Goal: Task Accomplishment & Management: Manage account settings

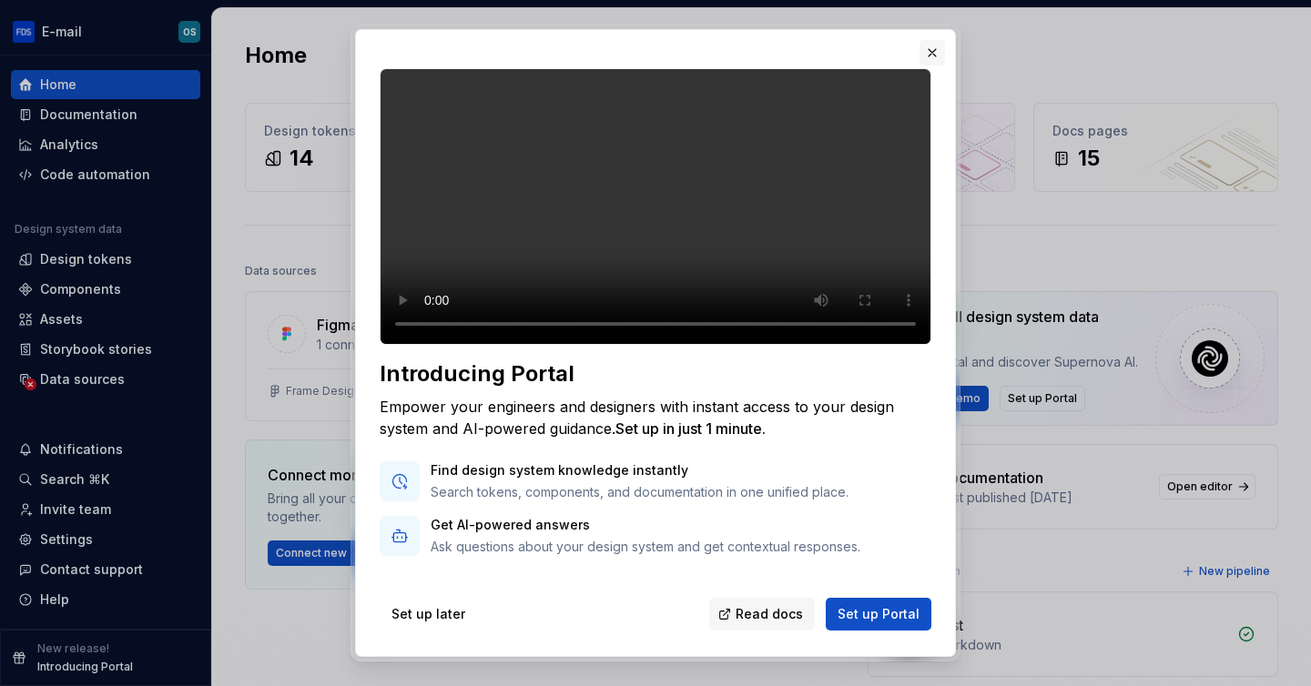
click at [935, 66] on button "button" at bounding box center [931, 52] width 25 height 25
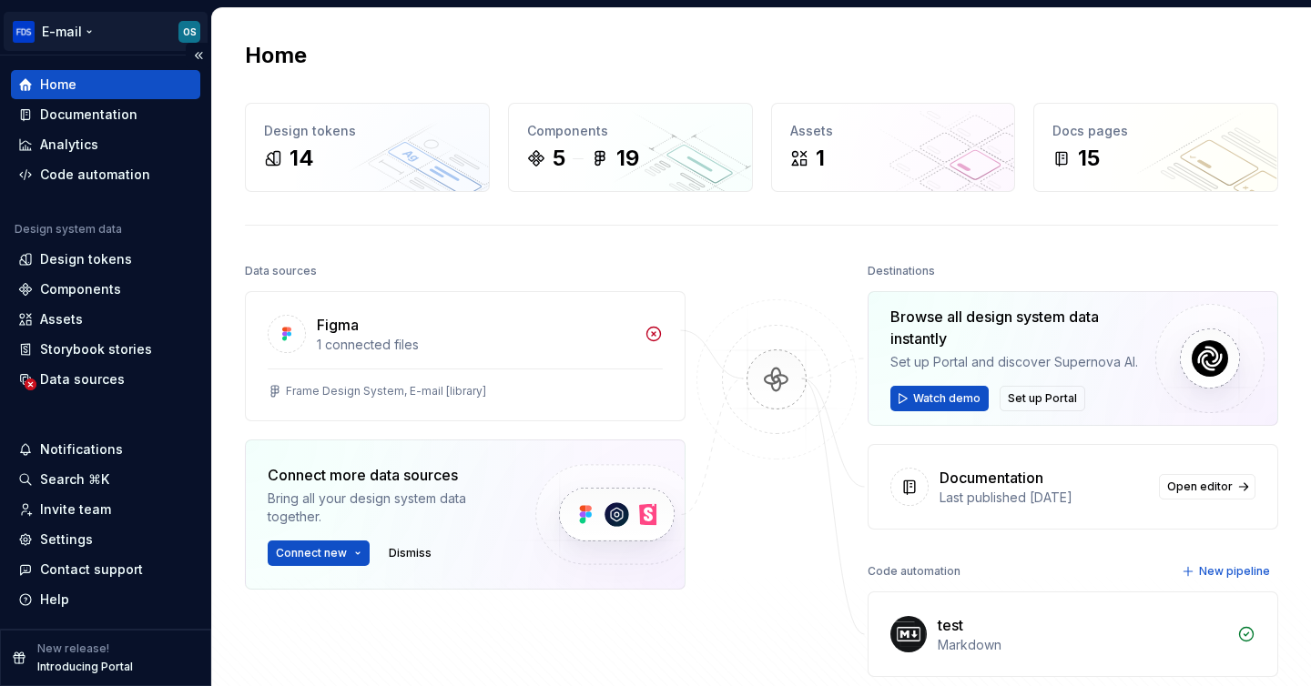
click at [194, 30] on html "E-mail OS Home Documentation Analytics Code automation Design system data Desig…" at bounding box center [655, 343] width 1311 height 686
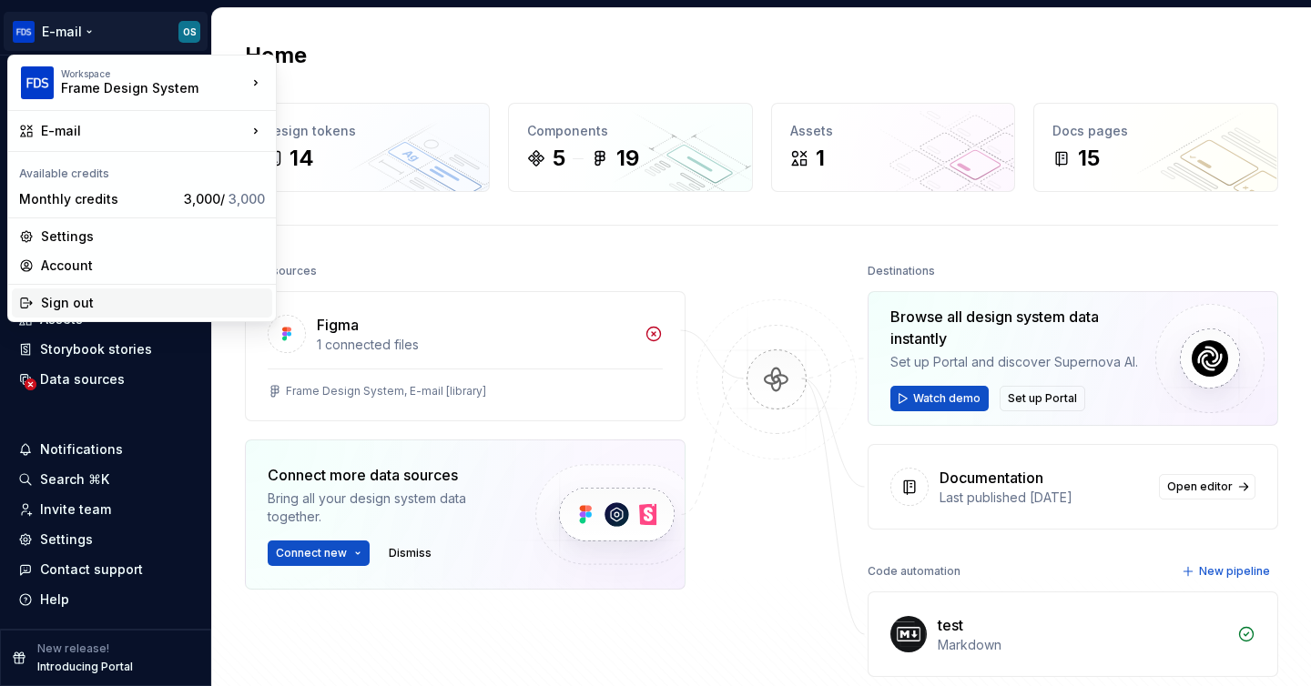
click at [124, 300] on div "Sign out" at bounding box center [153, 303] width 224 height 18
